Goal: Navigation & Orientation: Find specific page/section

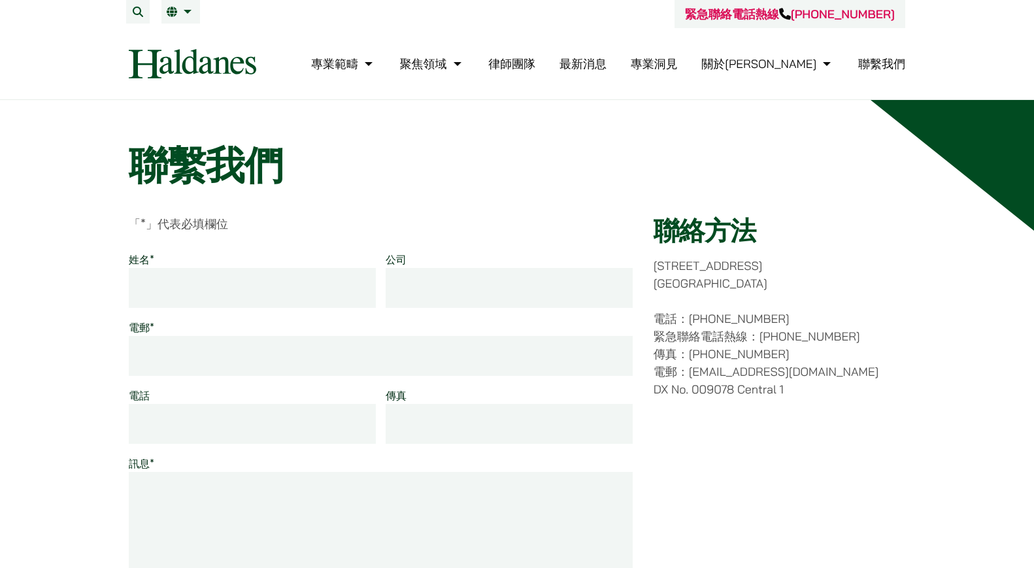
click at [703, 155] on h1 "聯繫我們" at bounding box center [517, 165] width 777 height 47
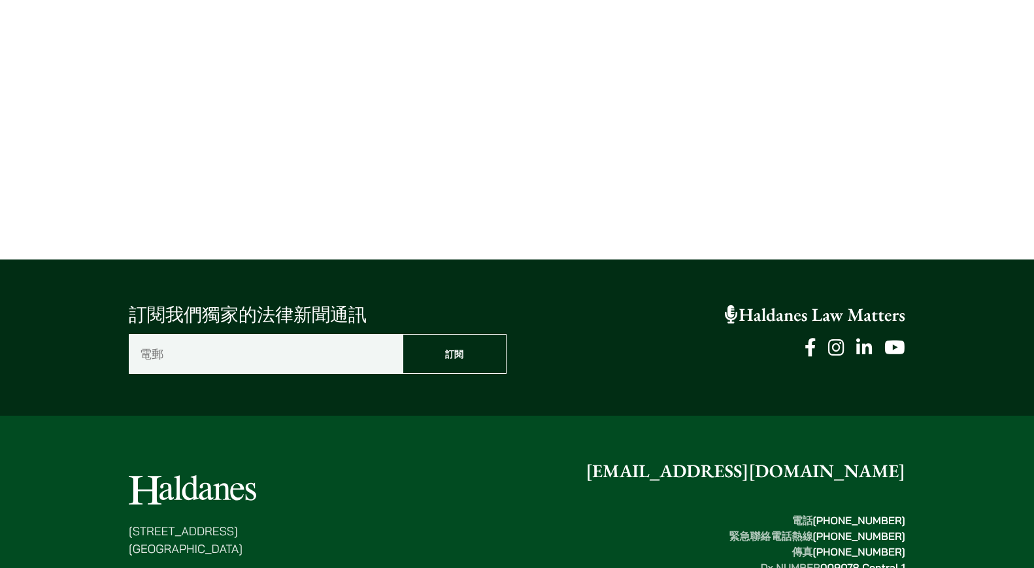
scroll to position [960, 0]
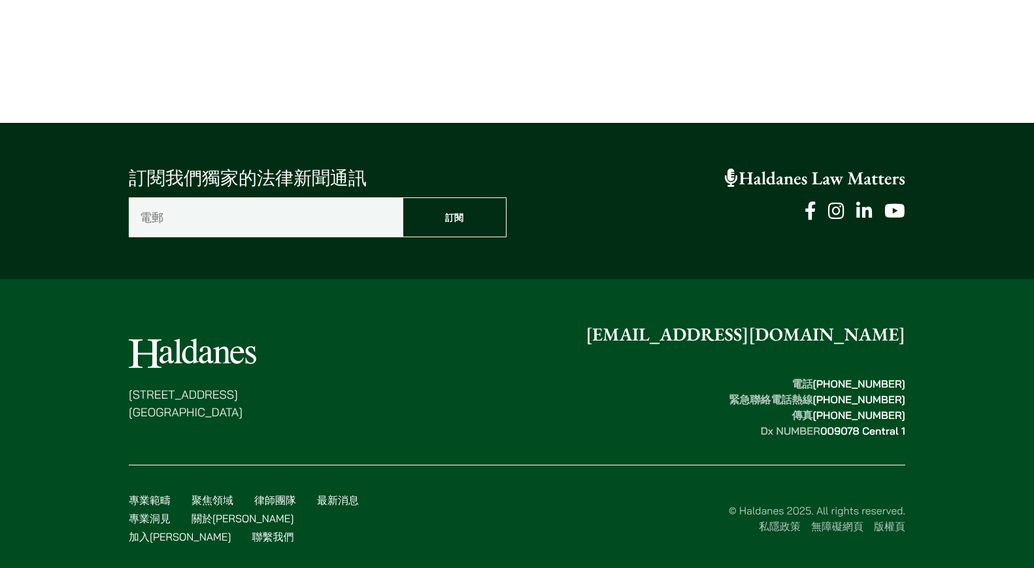
click at [945, 372] on footer "香港中環都爹利街十一號 律敦治大廈七樓 enquiries@haldanes.com 電話  (852) 2868 1234 緊急聯絡電話熱線  (852) …" at bounding box center [517, 432] width 1034 height 307
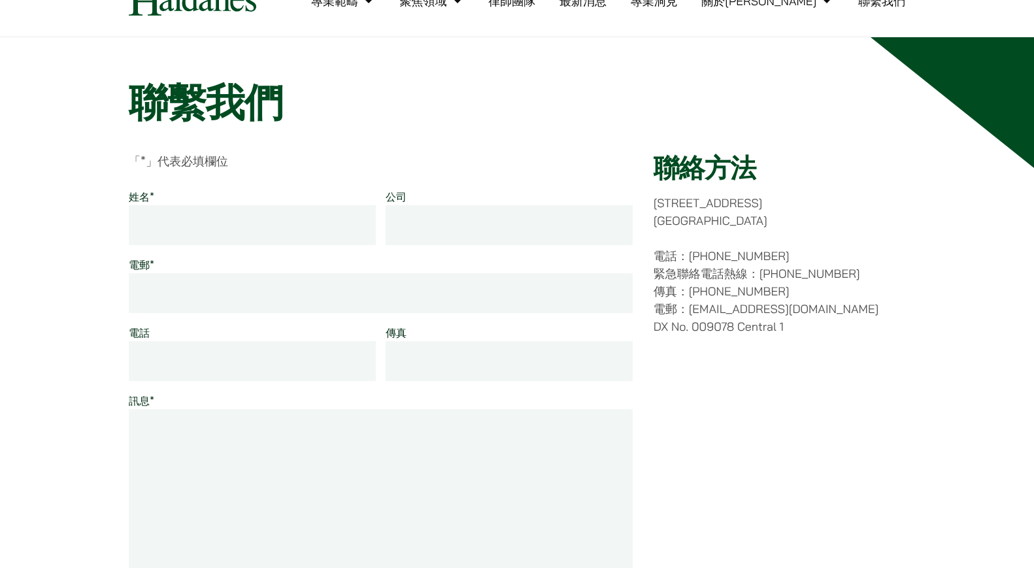
scroll to position [0, 0]
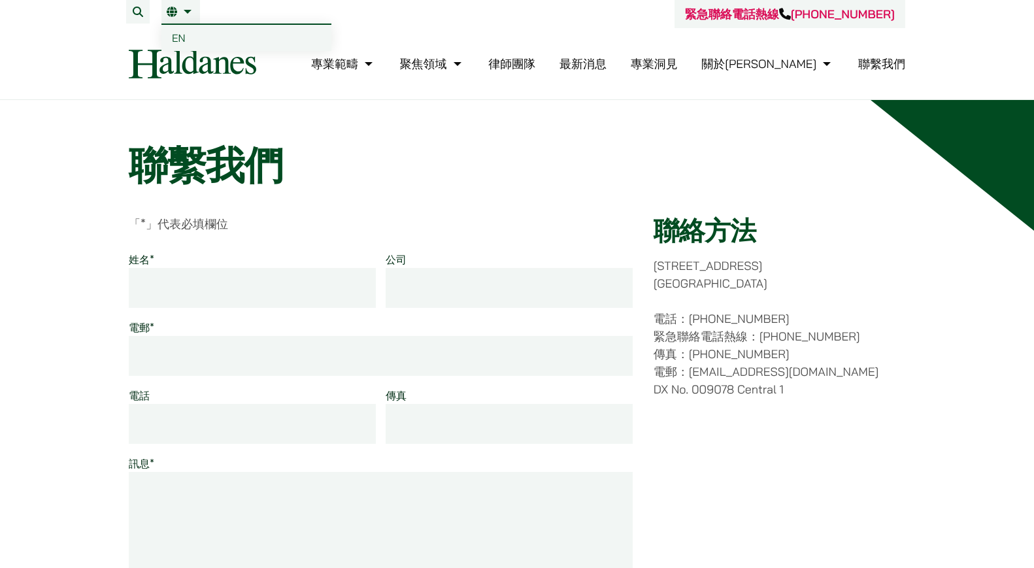
click at [190, 12] on link "繁" at bounding box center [181, 12] width 28 height 10
click at [185, 12] on link "繁" at bounding box center [181, 12] width 28 height 10
click at [178, 37] on span "EN" at bounding box center [179, 37] width 14 height 13
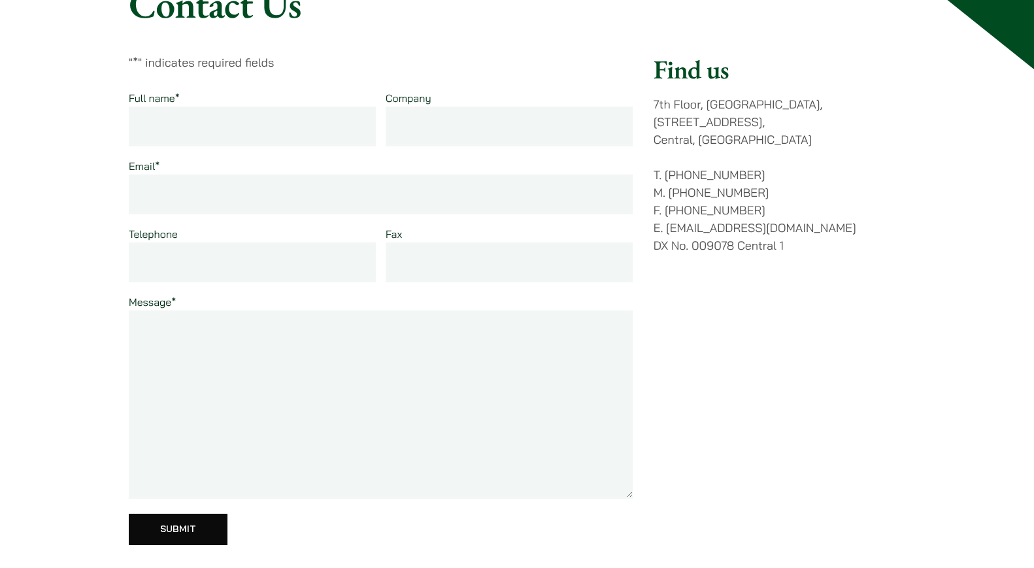
scroll to position [65, 0]
